Goal: Navigation & Orientation: Go to known website

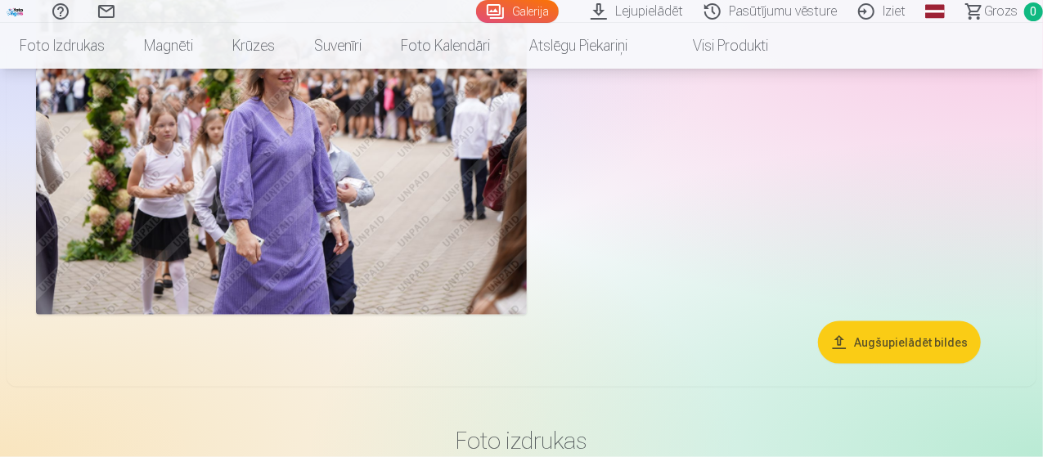
scroll to position [818, 0]
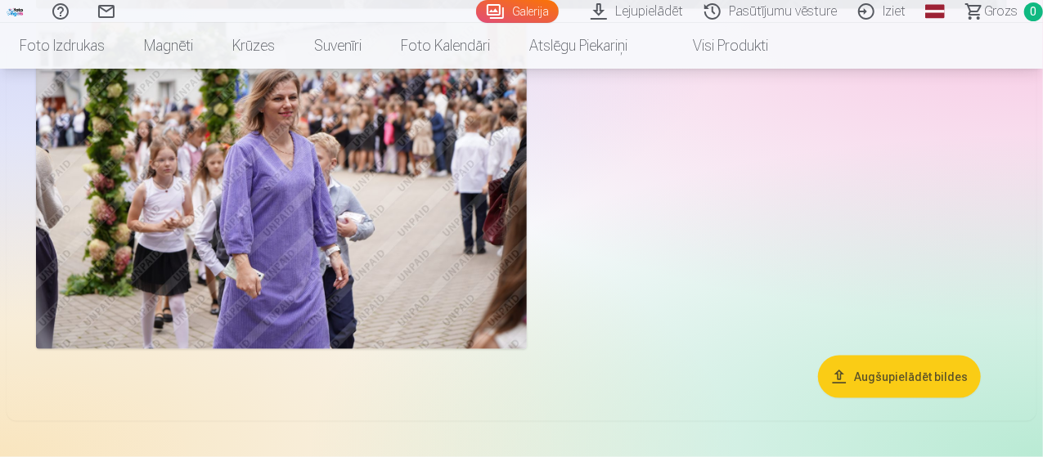
click at [260, 263] on img at bounding box center [281, 185] width 491 height 327
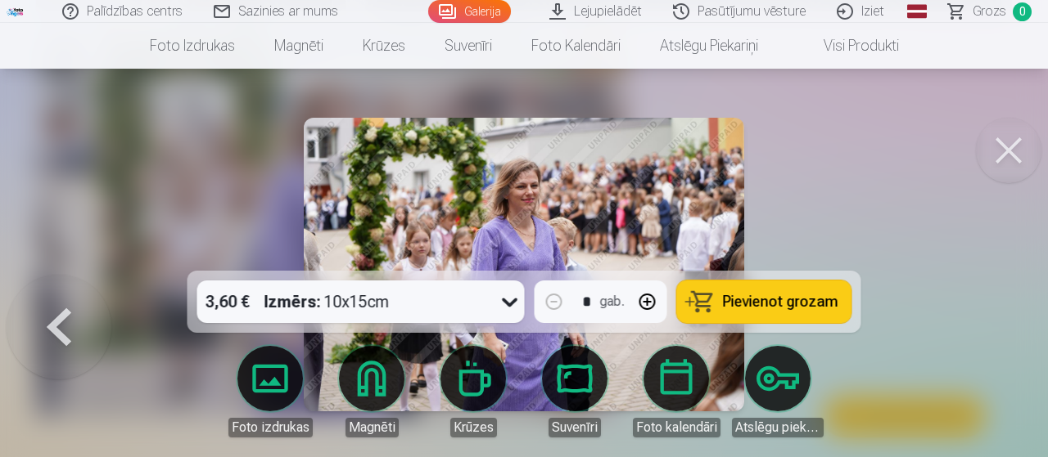
click at [1020, 162] on button at bounding box center [1008, 150] width 65 height 65
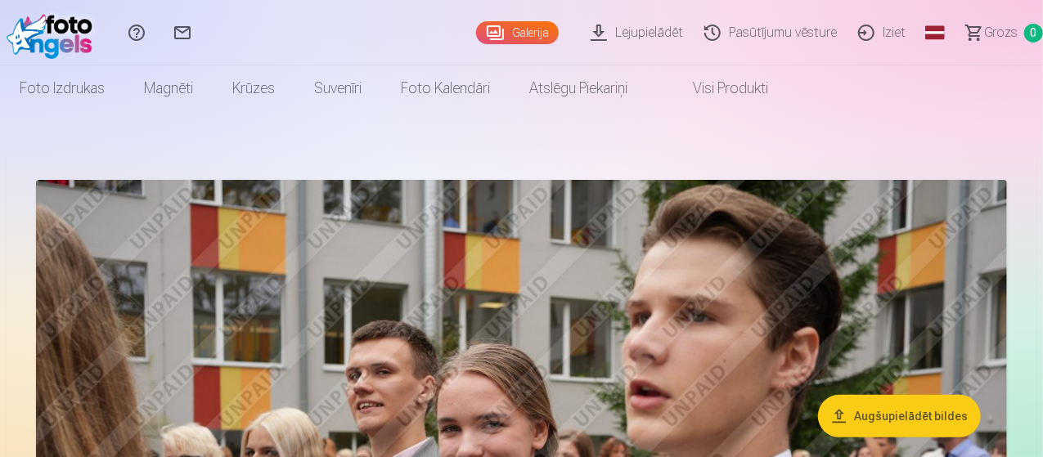
click at [850, 37] on link "Iziet" at bounding box center [884, 32] width 69 height 65
